Goal: Information Seeking & Learning: Learn about a topic

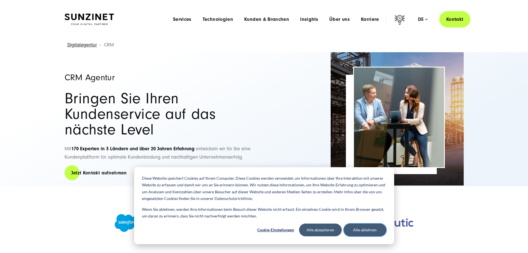
click at [366, 227] on button "Alle ablehnen" at bounding box center [365, 229] width 43 height 13
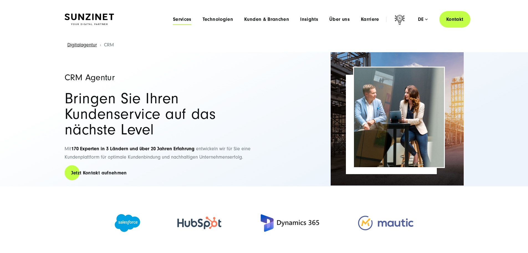
click at [173, 20] on span "Services" at bounding box center [182, 20] width 19 height 6
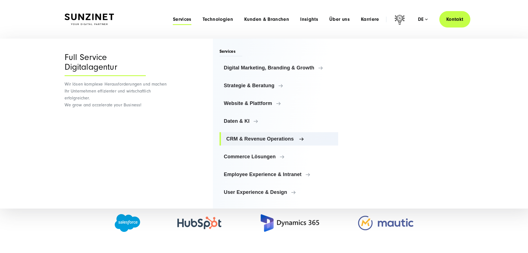
click at [244, 134] on link "CRM & Revenue Operations" at bounding box center [279, 138] width 119 height 13
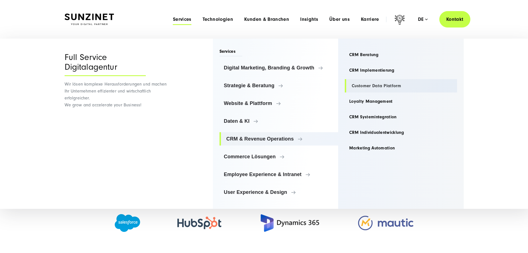
click at [384, 85] on link "Customer Data Platform" at bounding box center [401, 85] width 112 height 13
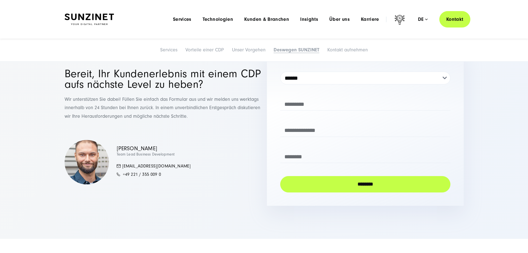
scroll to position [2053, 0]
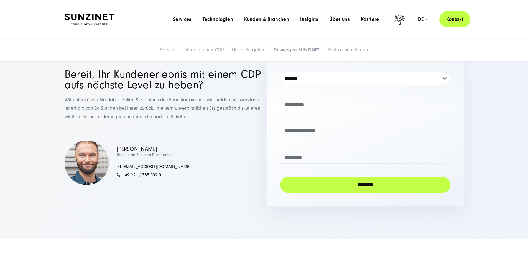
scroll to position [1970, 0]
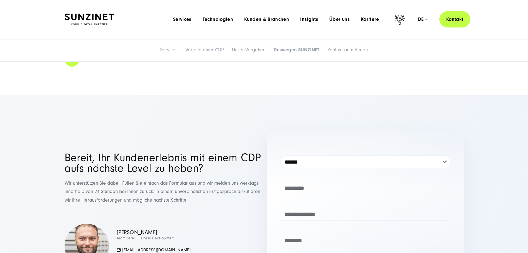
click at [188, 62] on div "Services Services Vorteile einer CDP Unser Vorgehen Deswegen SUNZINET Kontakt a…" at bounding box center [264, 50] width 528 height 23
click at [190, 53] on link "Vorteile einer CDP" at bounding box center [205, 50] width 39 height 6
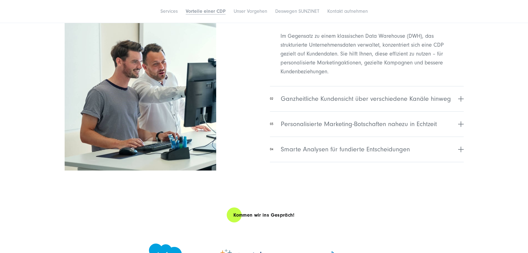
scroll to position [709, 0]
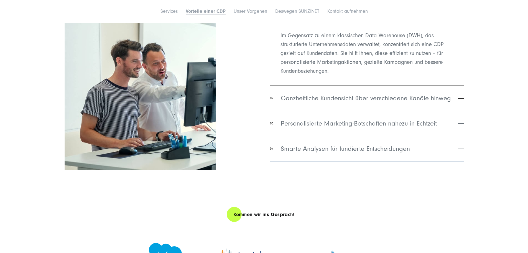
click at [287, 103] on span "Ganzheitliche Kundensicht über verschiedene Kanäle hinweg" at bounding box center [366, 98] width 170 height 10
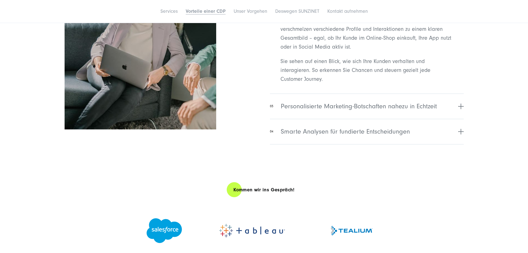
scroll to position [764, 0]
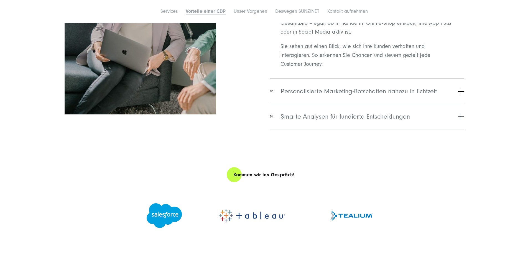
click at [305, 96] on span "Personalisierte Marketing-Botschaften nahezu in Echtzeit" at bounding box center [359, 91] width 156 height 10
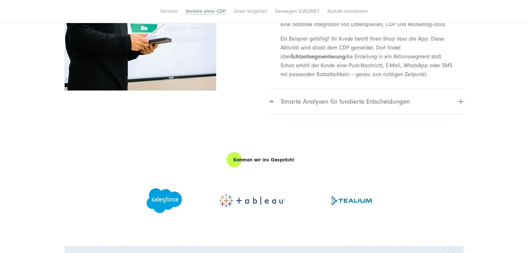
scroll to position [820, 0]
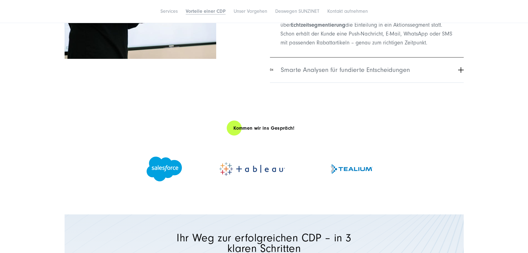
click at [323, 75] on span "Smarte Analysen für fundierte Entscheidungen" at bounding box center [345, 70] width 129 height 10
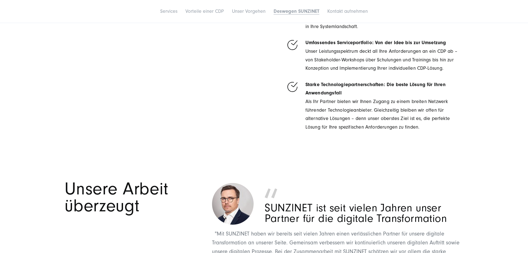
scroll to position [1430, 0]
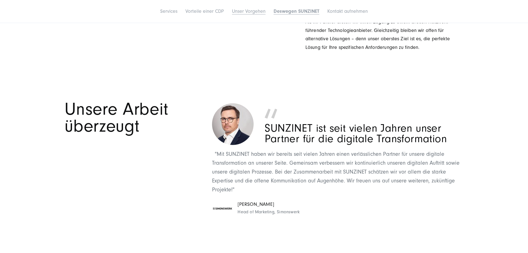
click at [240, 14] on link "Unser Vorgehen" at bounding box center [249, 11] width 34 height 6
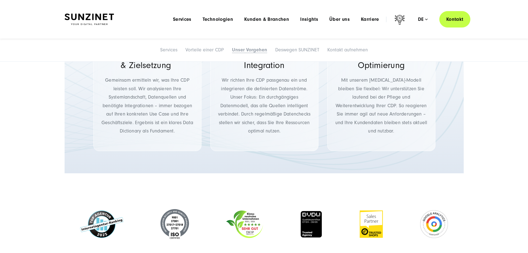
scroll to position [1068, 0]
